Goal: Task Accomplishment & Management: Manage account settings

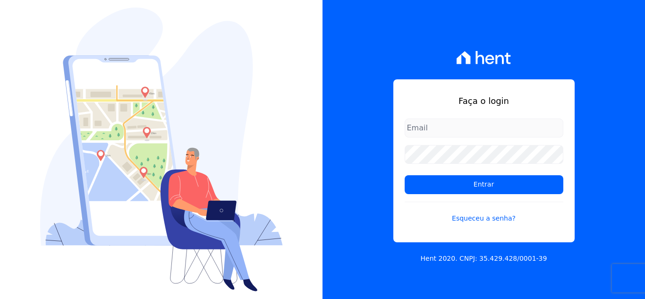
click at [480, 137] on form "Entrar Esqueceu a senha?" at bounding box center [484, 177] width 159 height 116
click at [483, 130] on input "email" at bounding box center [484, 128] width 159 height 19
click at [479, 123] on input "email" at bounding box center [484, 128] width 159 height 19
click at [473, 127] on input "email" at bounding box center [484, 128] width 159 height 19
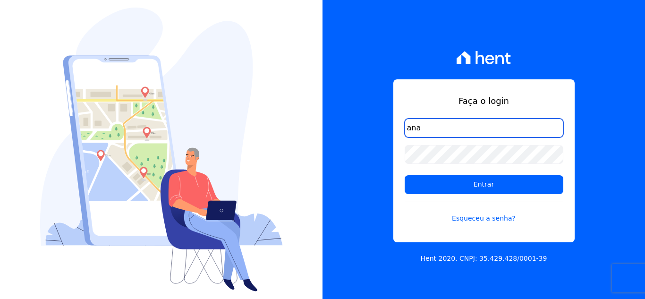
type input "[PERSON_NAME]."
click at [448, 129] on input "[PERSON_NAME]." at bounding box center [484, 128] width 159 height 19
click at [483, 132] on input "email" at bounding box center [484, 128] width 159 height 19
click at [483, 133] on input "email" at bounding box center [484, 128] width 159 height 19
